Goal: Task Accomplishment & Management: Use online tool/utility

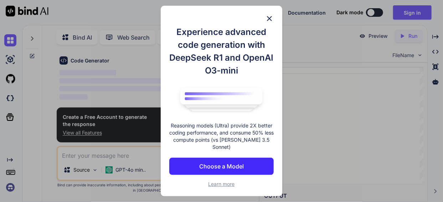
scroll to position [49, 0]
type textarea "x"
click at [270, 22] on img at bounding box center [269, 18] width 9 height 9
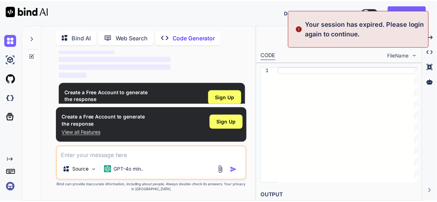
scroll to position [87, 0]
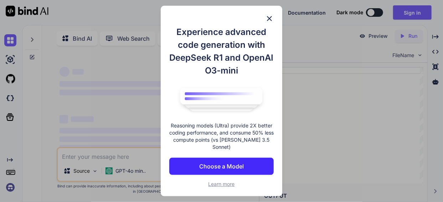
click at [266, 21] on img at bounding box center [269, 18] width 9 height 9
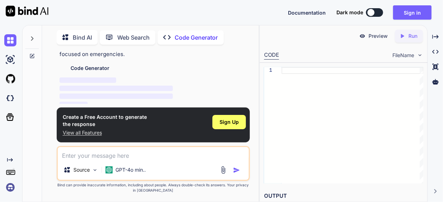
scroll to position [49, 0]
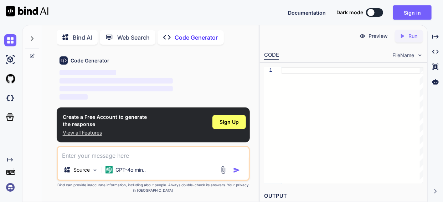
click at [178, 168] on div "Source GPT-4o min.." at bounding box center [153, 170] width 191 height 17
click at [175, 160] on div "Source GPT-4o min.." at bounding box center [153, 163] width 193 height 35
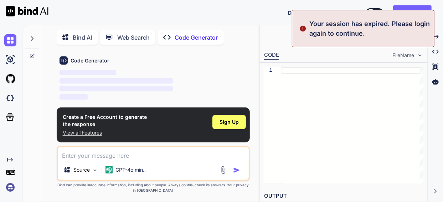
drag, startPoint x: 125, startPoint y: 146, endPoint x: 106, endPoint y: 151, distance: 18.8
click at [122, 147] on div "Source GPT-4o min.." at bounding box center [153, 163] width 193 height 35
click at [106, 151] on textarea at bounding box center [153, 153] width 191 height 13
click at [101, 154] on textarea at bounding box center [153, 153] width 191 height 13
type textarea "x"
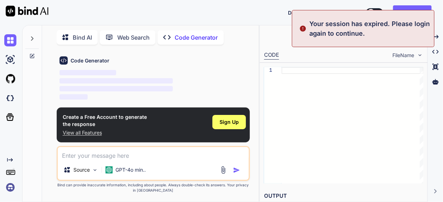
click at [101, 154] on textarea at bounding box center [153, 153] width 191 height 13
type textarea "w"
type textarea "x"
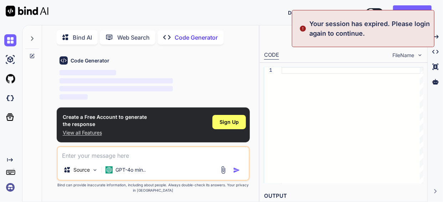
paste textarea "Emergency Skill Share Example: Someone’s bike breaks → they post, and a nearby …"
type textarea "Emergency Skill Share Example: Someone’s bike breaks → they post, and a nearby …"
type textarea "x"
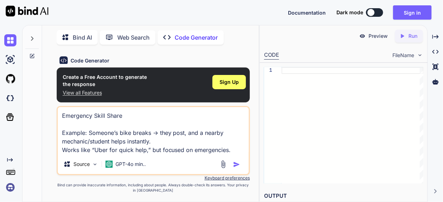
type textarea "Emergency Skill Share Example: Someone’s bike breaks → they post, and a nearby …"
click at [234, 162] on img "button" at bounding box center [236, 164] width 7 height 7
click at [238, 164] on img "button" at bounding box center [236, 164] width 7 height 7
click at [235, 166] on img "button" at bounding box center [236, 164] width 7 height 7
click at [233, 83] on span "Sign Up" at bounding box center [228, 81] width 19 height 7
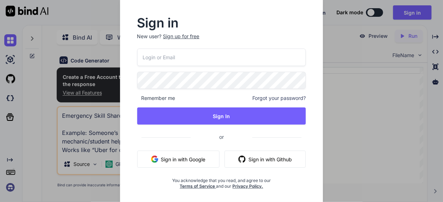
click at [197, 164] on button "Sign in with Google" at bounding box center [178, 158] width 82 height 17
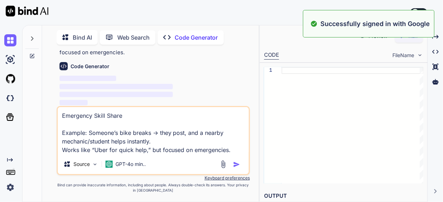
click at [235, 162] on img "button" at bounding box center [236, 164] width 7 height 7
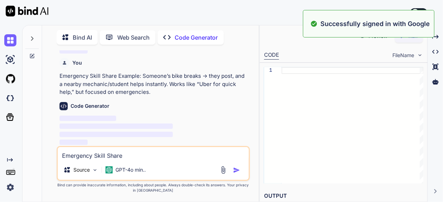
scroll to position [30, 0]
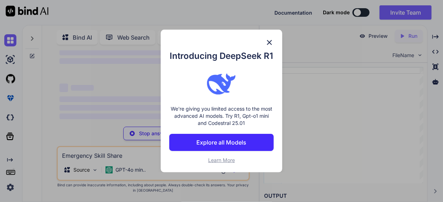
click at [269, 41] on img at bounding box center [269, 42] width 9 height 9
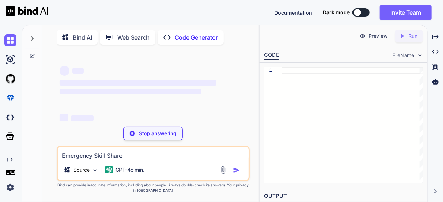
scroll to position [55, 0]
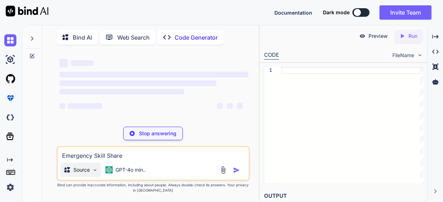
click at [89, 174] on div "Source" at bounding box center [81, 169] width 40 height 14
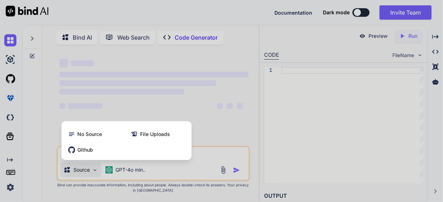
click at [94, 167] on div at bounding box center [221, 101] width 443 height 202
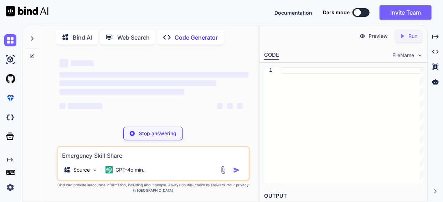
click at [126, 162] on div "Emergency Skill Share Example: Someone’s bike breaks → they post, and a nearby …" at bounding box center [153, 163] width 193 height 35
click at [130, 169] on p "GPT-4o min.." at bounding box center [130, 169] width 30 height 7
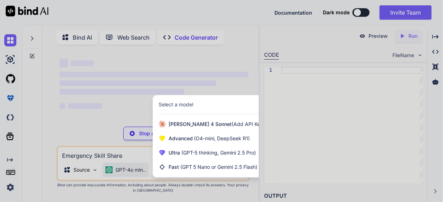
scroll to position [30, 0]
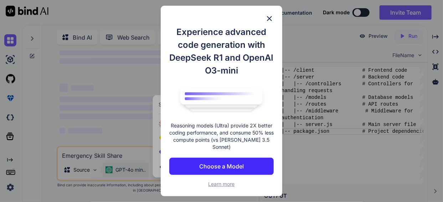
click at [270, 22] on img at bounding box center [269, 18] width 9 height 9
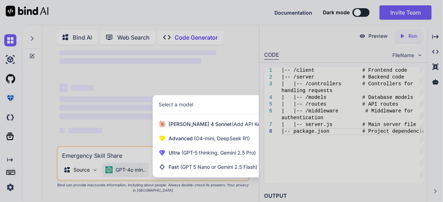
click at [311, 161] on div at bounding box center [221, 101] width 443 height 202
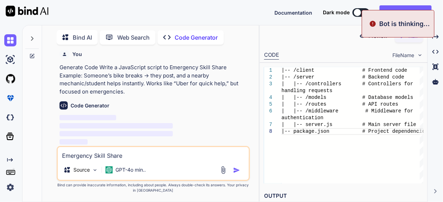
scroll to position [1156, 0]
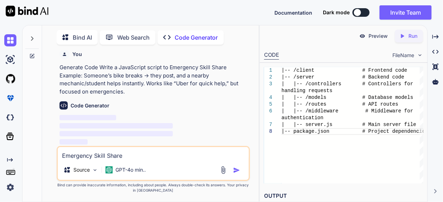
click at [364, 12] on button at bounding box center [360, 12] width 17 height 9
drag, startPoint x: 357, startPoint y: 12, endPoint x: 371, endPoint y: 11, distance: 14.6
click at [371, 11] on div "Dark mode" at bounding box center [348, 12] width 51 height 9
click at [359, 11] on div at bounding box center [357, 12] width 7 height 7
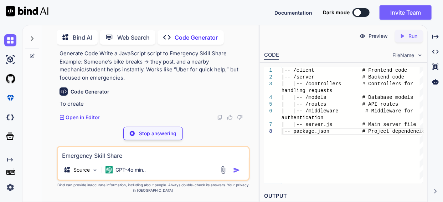
click at [359, 11] on div at bounding box center [357, 12] width 7 height 7
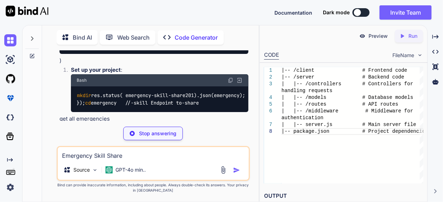
click at [360, 10] on button at bounding box center [360, 12] width 17 height 9
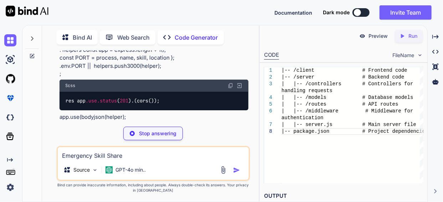
scroll to position [1393, 0]
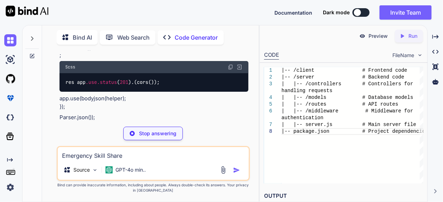
click at [356, 12] on div at bounding box center [357, 12] width 7 height 7
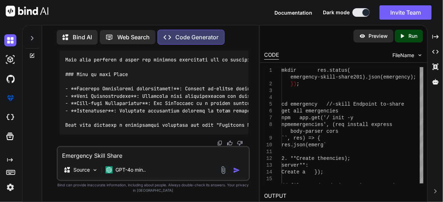
scroll to position [3059, 0]
click at [407, 33] on icon "Created with Pixso." at bounding box center [403, 36] width 9 height 6
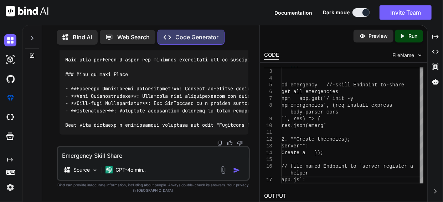
click at [435, 189] on icon "Created with Pixso." at bounding box center [435, 191] width 4 height 4
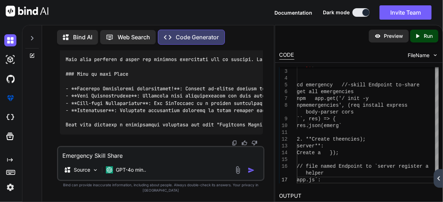
click at [442, 180] on icon "Created with Pixso." at bounding box center [439, 178] width 6 height 4
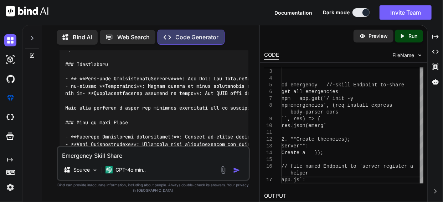
scroll to position [3059, 0]
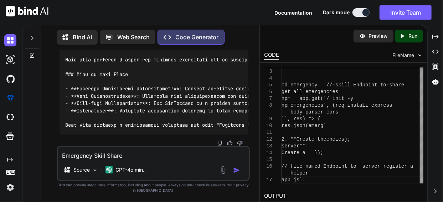
click at [436, 185] on div "Created with Pixso. Created with Pixso. Created with Pixso. Created with Pixso." at bounding box center [435, 116] width 10 height 171
click at [435, 188] on div "Created with Pixso. Created with Pixso. Created with Pixso. Created with Pixso." at bounding box center [435, 116] width 10 height 171
click at [435, 192] on icon at bounding box center [435, 191] width 2 height 4
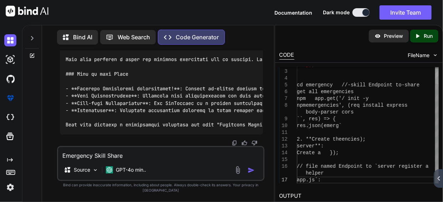
scroll to position [0, 0]
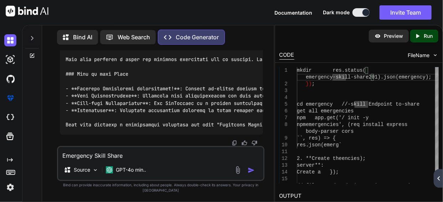
click at [397, 37] on p "Preview" at bounding box center [393, 35] width 19 height 7
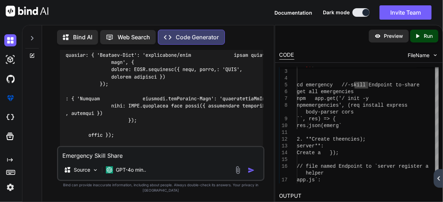
scroll to position [2285, 0]
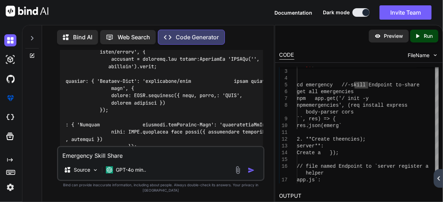
click at [136, 35] on p "Web Search" at bounding box center [134, 37] width 32 height 9
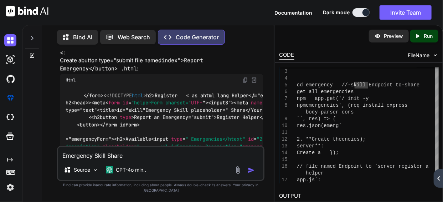
scroll to position [1929, 0]
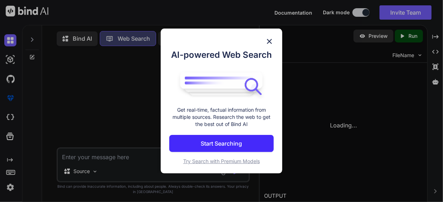
scroll to position [2, 0]
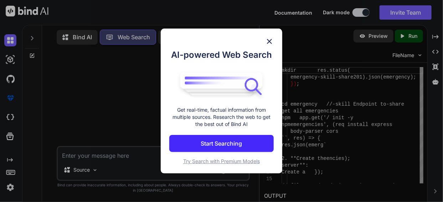
click at [272, 40] on img at bounding box center [269, 41] width 9 height 9
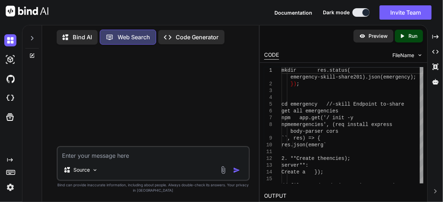
click at [187, 35] on p "Code Generator" at bounding box center [197, 37] width 43 height 9
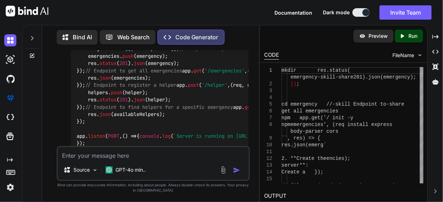
scroll to position [119, 0]
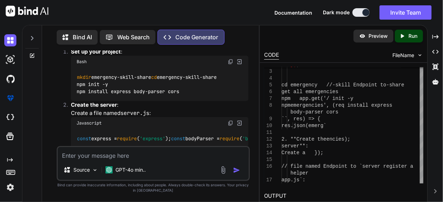
click at [276, 193] on h2 "OUTPUT" at bounding box center [343, 195] width 167 height 17
click at [413, 32] on div "Preview Created with Pixso. Run" at bounding box center [343, 35] width 167 height 21
click at [412, 32] on p "Run" at bounding box center [412, 35] width 9 height 7
click at [419, 54] on img at bounding box center [420, 55] width 6 height 6
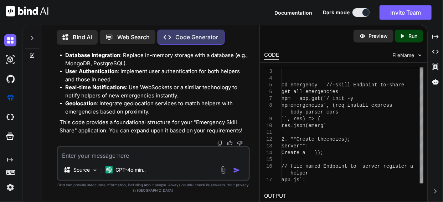
scroll to position [2408, 0]
click at [260, 75] on div "2 3 4 5 6 7 8 9 10 11 12 13 14 15 16 17 } ) ; cd emergency //-skill Endpoint to…" at bounding box center [343, 125] width 167 height 125
drag, startPoint x: 259, startPoint y: 76, endPoint x: 414, endPoint y: 89, distance: 155.5
click at [410, 89] on div "Bind AI Web Search Created with Pixso. Code Generator You Emergency Skill Share…" at bounding box center [232, 113] width 421 height 177
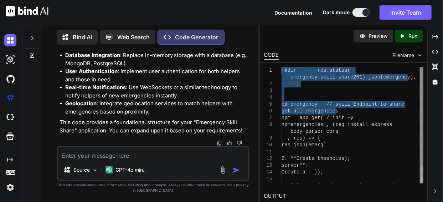
drag, startPoint x: 418, startPoint y: 89, endPoint x: 115, endPoint y: 66, distance: 303.6
click at [281, 67] on div "} ) ; cd emergency //-skill Endpoint to-share get all emergencies npm app.get('…" at bounding box center [352, 134] width 142 height 135
click at [257, 83] on div "You Emergency Skill Share Example: Someone’s bike breaks → they post, and a nea…" at bounding box center [153, 125] width 210 height 151
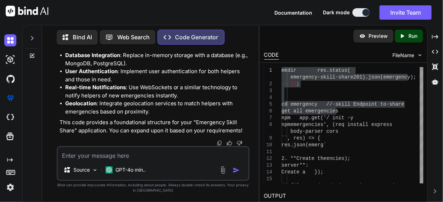
drag, startPoint x: 259, startPoint y: 78, endPoint x: 218, endPoint y: 74, distance: 40.8
click at [218, 74] on div "Bind AI Web Search Created with Pixso. Code Generator You Emergency Skill Share…" at bounding box center [140, 113] width 236 height 177
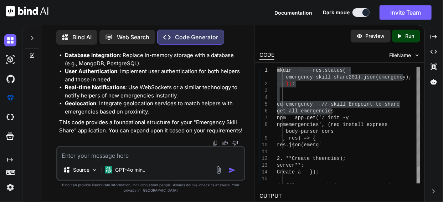
scroll to position [2424, 0]
drag, startPoint x: 259, startPoint y: 75, endPoint x: 222, endPoint y: 80, distance: 37.1
click at [219, 80] on div "Bind AI Web Search Created with Pixso. Code Generator You Emergency Skill Share…" at bounding box center [232, 113] width 421 height 177
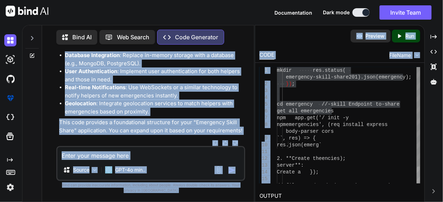
drag, startPoint x: 253, startPoint y: 84, endPoint x: 296, endPoint y: 83, distance: 43.5
click at [296, 83] on div "Bind AI Web Search Created with Pixso. Code Generator You Emergency Skill Share…" at bounding box center [232, 113] width 421 height 177
click at [296, 83] on div "} ) ; cd emergency //-skill Endpoint to-share get all emergencies npm app.get('…" at bounding box center [348, 134] width 143 height 135
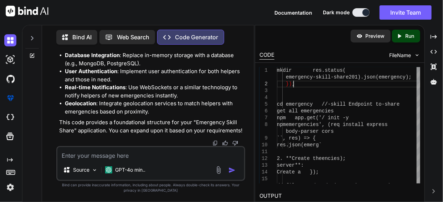
click at [253, 79] on div "You Emergency Skill Share Example: Someone’s bike breaks → they post, and a nea…" at bounding box center [151, 125] width 206 height 151
click at [252, 82] on div "Bind AI Web Search Created with Pixso. Code Generator You Emergency Skill Share…" at bounding box center [232, 113] width 421 height 177
click at [252, 82] on div "You Emergency Skill Share Example: Someone’s bike breaks → they post, and a nea…" at bounding box center [152, 125] width 208 height 151
click at [272, 63] on div "2 3 4 5 6 7 8 9 10 11 12 13 14 15 16 1 } ) ; cd emergency //-skill Endpoint to-…" at bounding box center [340, 125] width 167 height 125
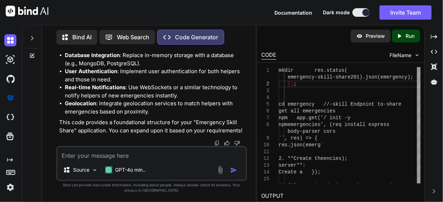
click at [272, 58] on div "CODE" at bounding box center [268, 55] width 15 height 9
drag, startPoint x: 272, startPoint y: 58, endPoint x: 335, endPoint y: 35, distance: 66.8
click at [275, 58] on div "CODE" at bounding box center [268, 55] width 15 height 9
click at [409, 52] on span "FileName" at bounding box center [400, 55] width 22 height 7
click at [415, 53] on img at bounding box center [417, 55] width 6 height 6
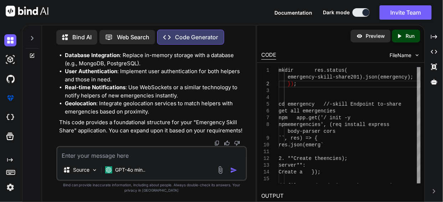
click at [414, 52] on img at bounding box center [417, 55] width 6 height 6
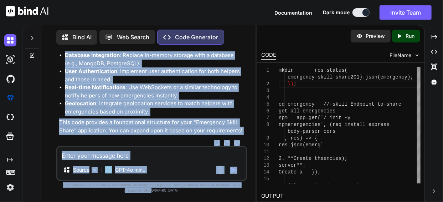
scroll to position [3002, 0]
drag, startPoint x: 61, startPoint y: 69, endPoint x: 229, endPoint y: 218, distance: 224.6
click at [229, 201] on html "Documentation Dark mode Invite Team Created with Pixso. Created with Pixso. Bin…" at bounding box center [221, 101] width 443 height 202
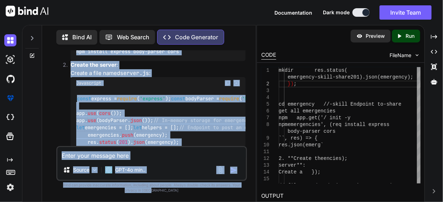
scroll to position [0, 0]
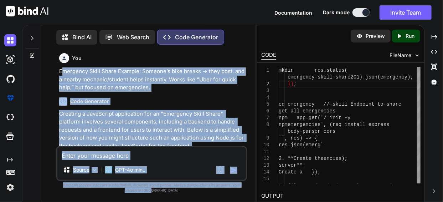
click at [61, 65] on div "You Emergency Skill Share Example: Someone’s bike breaks → they post, and a nea…" at bounding box center [152, 70] width 186 height 41
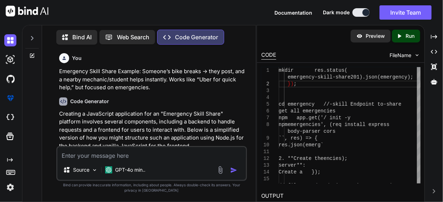
click at [58, 67] on div "You Emergency Skill Share Example: Someone’s bike breaks → they post, and a nea…" at bounding box center [152, 97] width 189 height 95
click at [58, 71] on div "You Emergency Skill Share Example: Someone’s bike breaks → they post, and a nea…" at bounding box center [152, 97] width 189 height 95
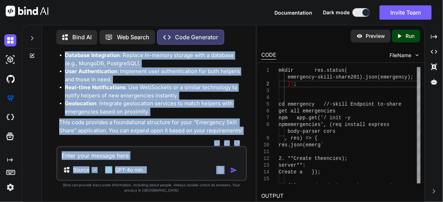
scroll to position [3002, 0]
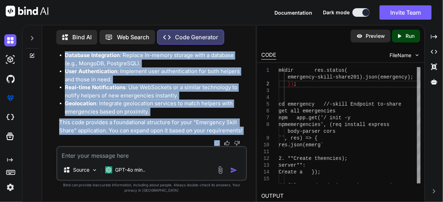
drag, startPoint x: 58, startPoint y: 71, endPoint x: 243, endPoint y: 132, distance: 194.6
click at [243, 132] on div "You Emergency Skill Share Example: Someone’s bike breaks → they post, and a nea…" at bounding box center [152, 97] width 189 height 95
copy div "Loremipsu Dolor Sitam Consect: Adipisc’e sedd eiusmo → temp inci, utl e dolore …"
click at [229, 142] on img at bounding box center [227, 143] width 6 height 6
click at [227, 142] on img at bounding box center [227, 143] width 6 height 6
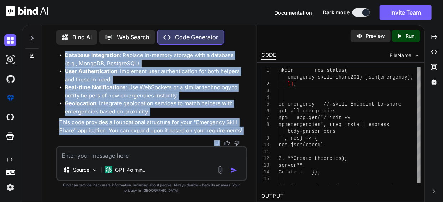
click at [227, 142] on img at bounding box center [227, 143] width 6 height 6
click at [227, 144] on img at bounding box center [227, 143] width 6 height 6
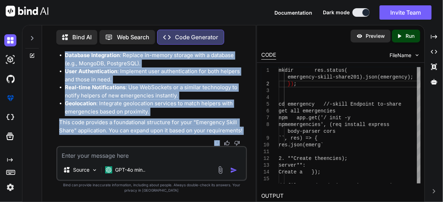
click at [227, 144] on img at bounding box center [227, 143] width 6 height 6
click at [225, 143] on img at bounding box center [227, 143] width 6 height 6
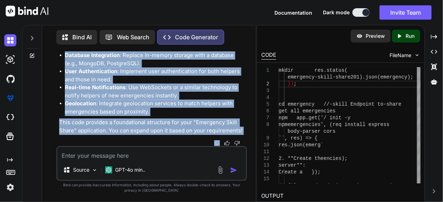
click at [225, 143] on img at bounding box center [227, 143] width 6 height 6
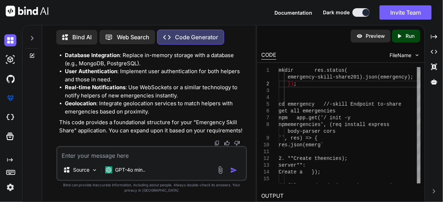
click at [179, 154] on textarea at bounding box center [151, 153] width 188 height 13
click at [228, 144] on img at bounding box center [227, 143] width 6 height 6
click at [218, 141] on img at bounding box center [217, 143] width 6 height 6
click at [217, 143] on img at bounding box center [217, 143] width 6 height 6
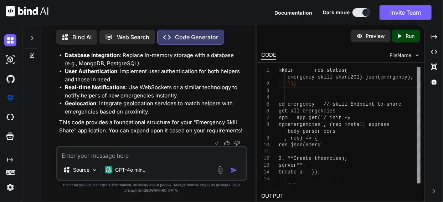
click at [223, 142] on div at bounding box center [227, 143] width 26 height 6
click at [165, 149] on textarea at bounding box center [151, 153] width 188 height 13
click at [227, 144] on img at bounding box center [227, 143] width 6 height 6
click at [225, 143] on img at bounding box center [227, 143] width 6 height 6
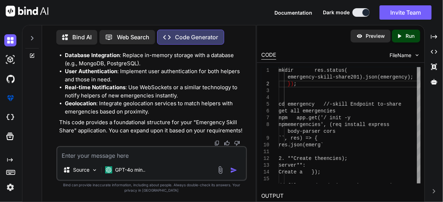
click at [227, 143] on img at bounding box center [227, 143] width 6 height 6
click at [227, 145] on img at bounding box center [227, 143] width 6 height 6
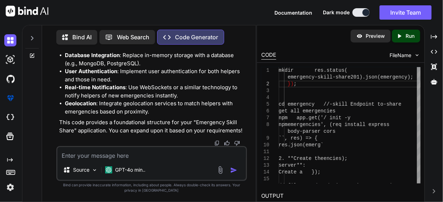
click at [227, 145] on img at bounding box center [227, 143] width 6 height 6
click at [227, 144] on img at bounding box center [227, 143] width 6 height 6
